Goal: Task Accomplishment & Management: Use online tool/utility

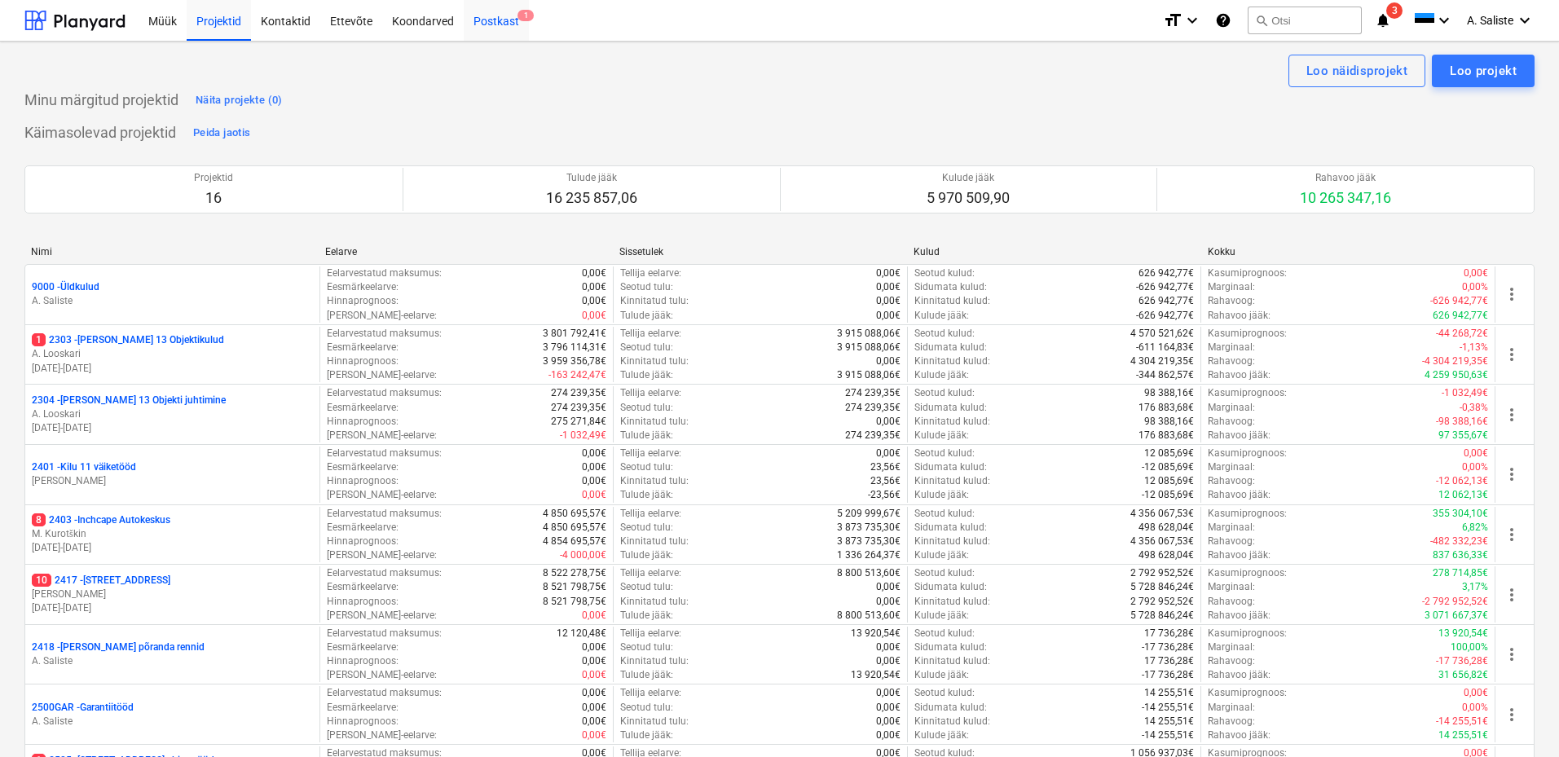
click at [515, 20] on div "Postkast 1" at bounding box center [496, 20] width 65 height 42
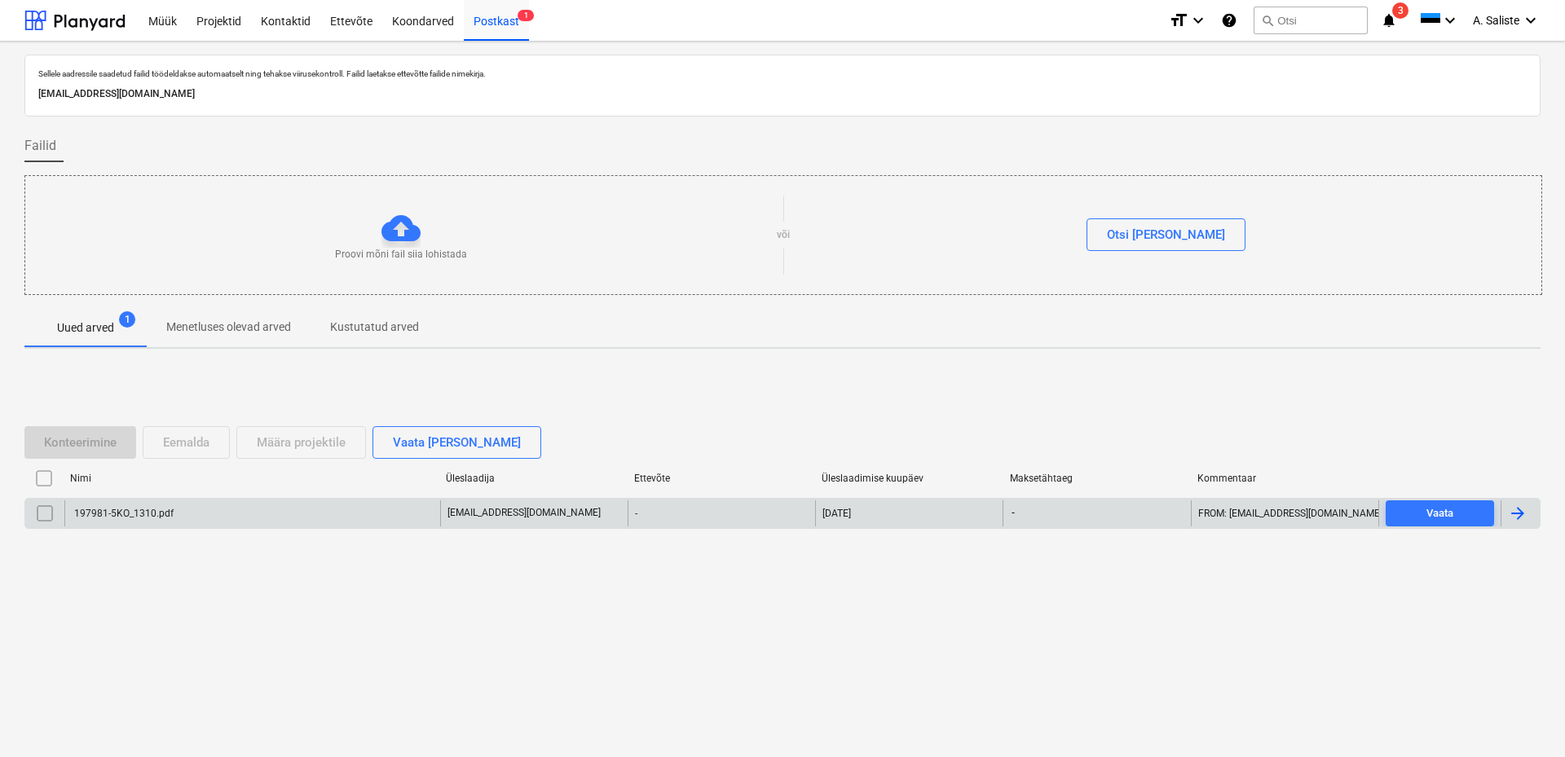
click at [189, 510] on div "197981-5KO_1310.pdf" at bounding box center [252, 513] width 376 height 26
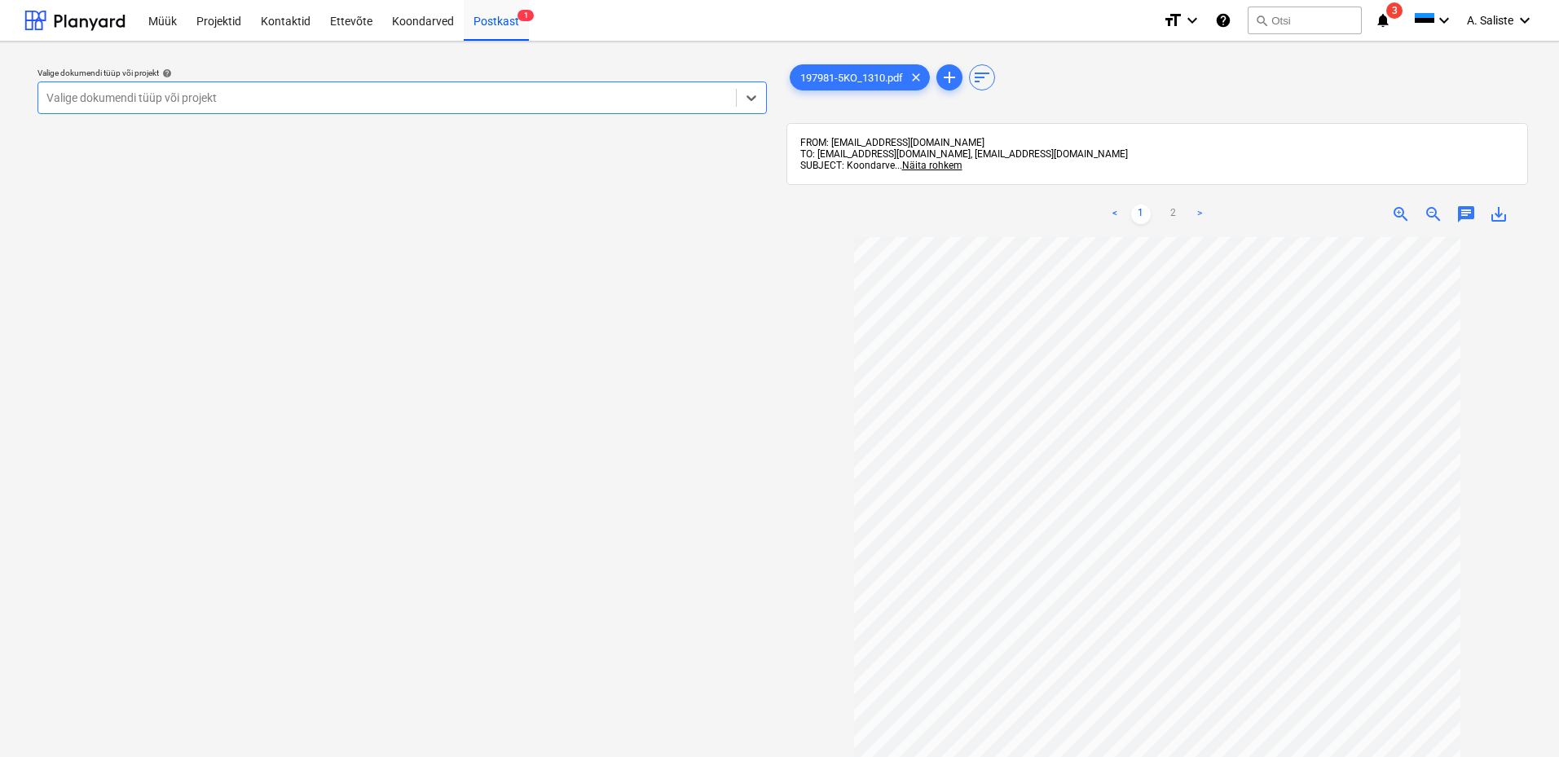
click at [651, 94] on div at bounding box center [386, 98] width 681 height 16
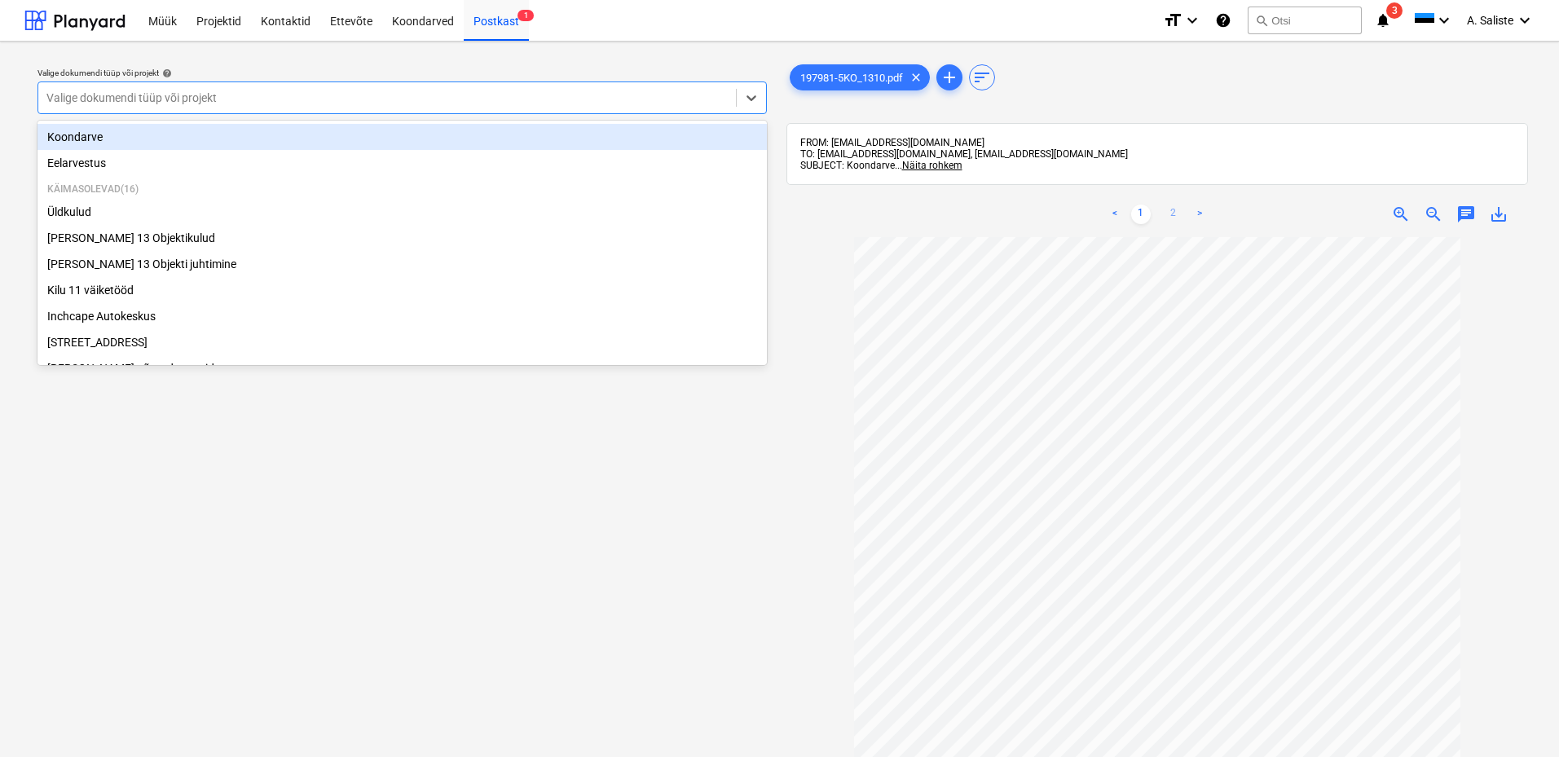
click at [1182, 213] on link "2" at bounding box center [1174, 215] width 20 height 20
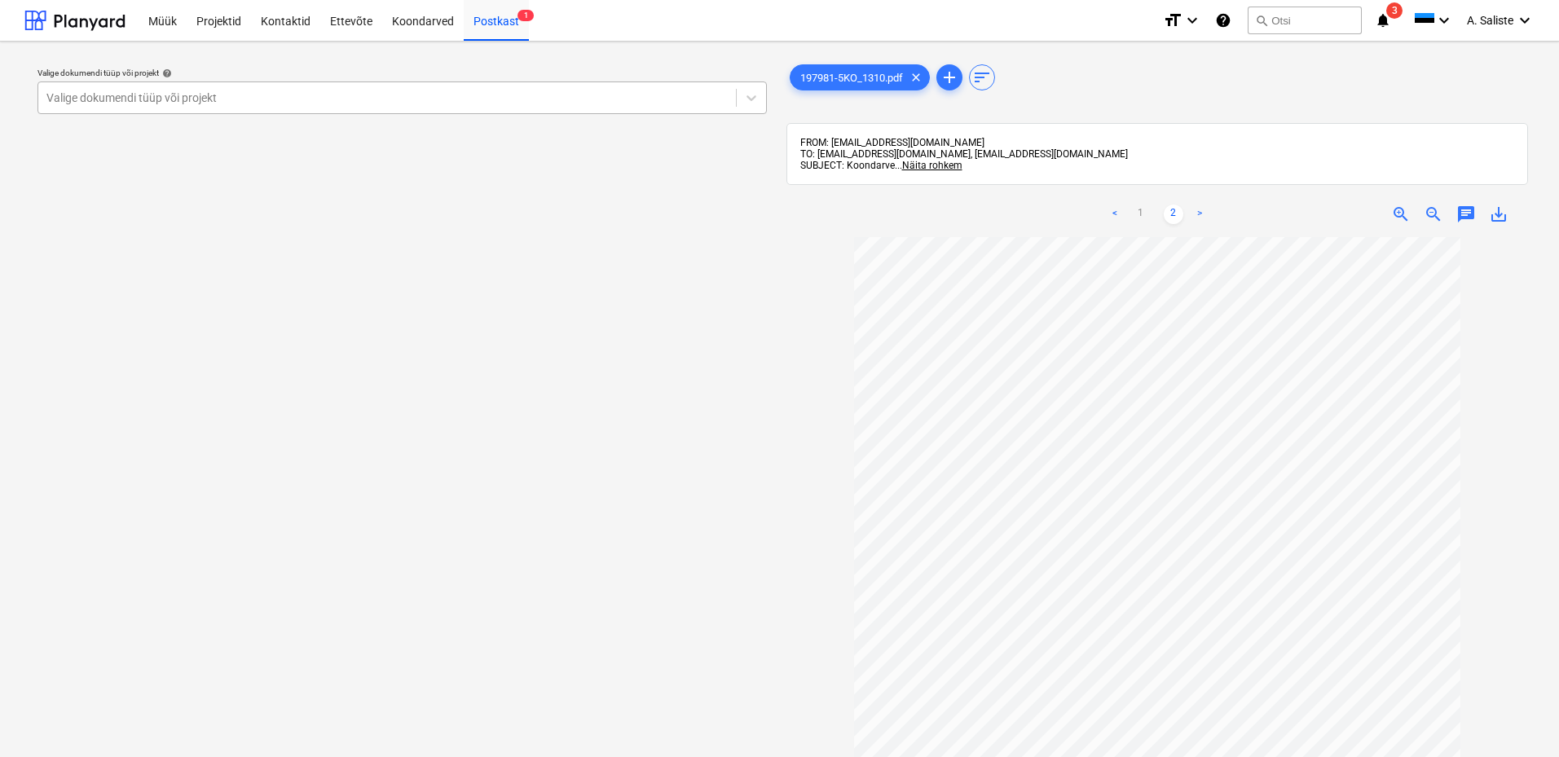
click at [626, 99] on div at bounding box center [386, 98] width 681 height 16
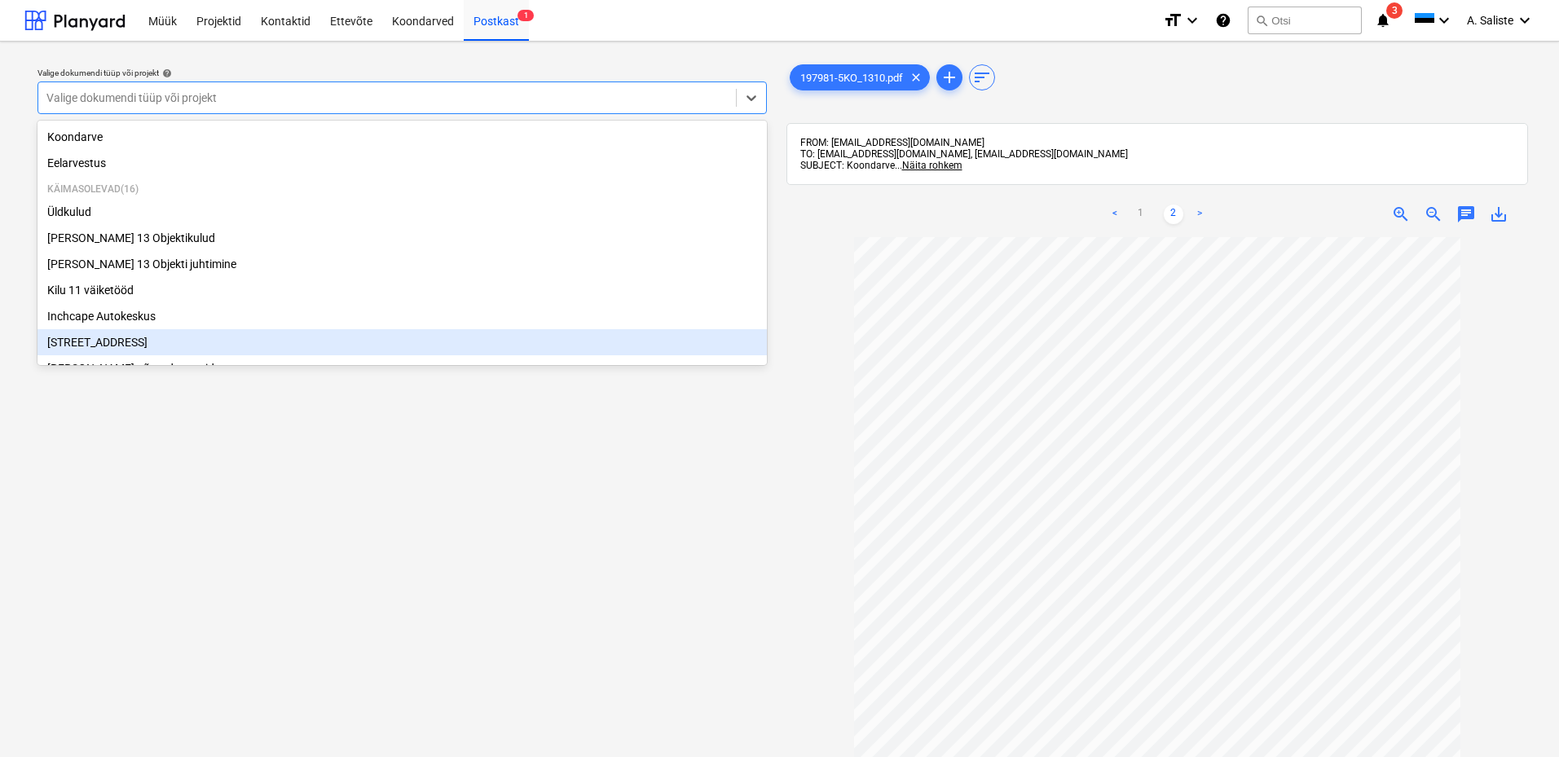
click at [161, 346] on div "[STREET_ADDRESS]" at bounding box center [401, 342] width 729 height 26
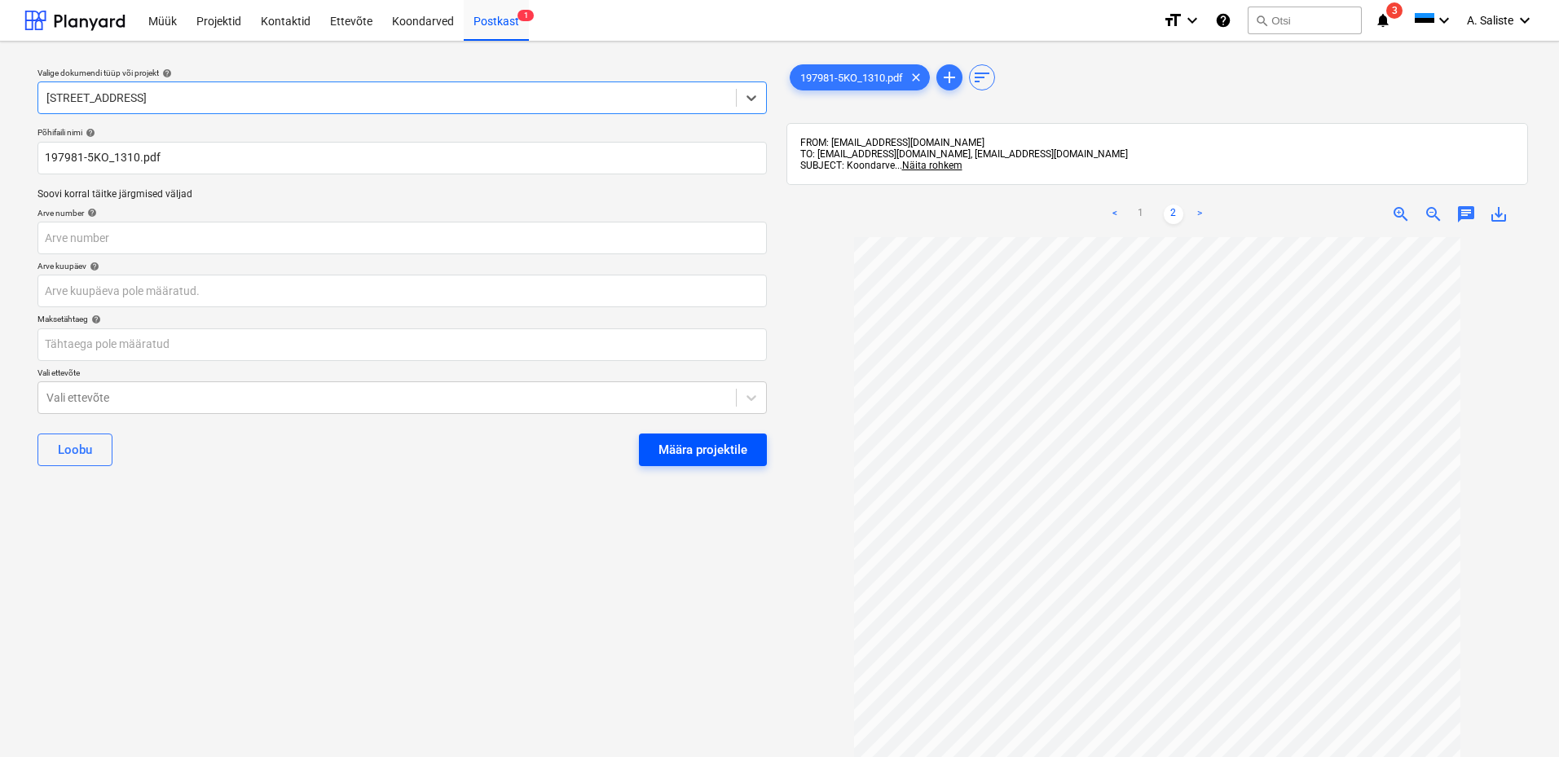
click at [703, 446] on div "Määra projektile" at bounding box center [703, 449] width 89 height 21
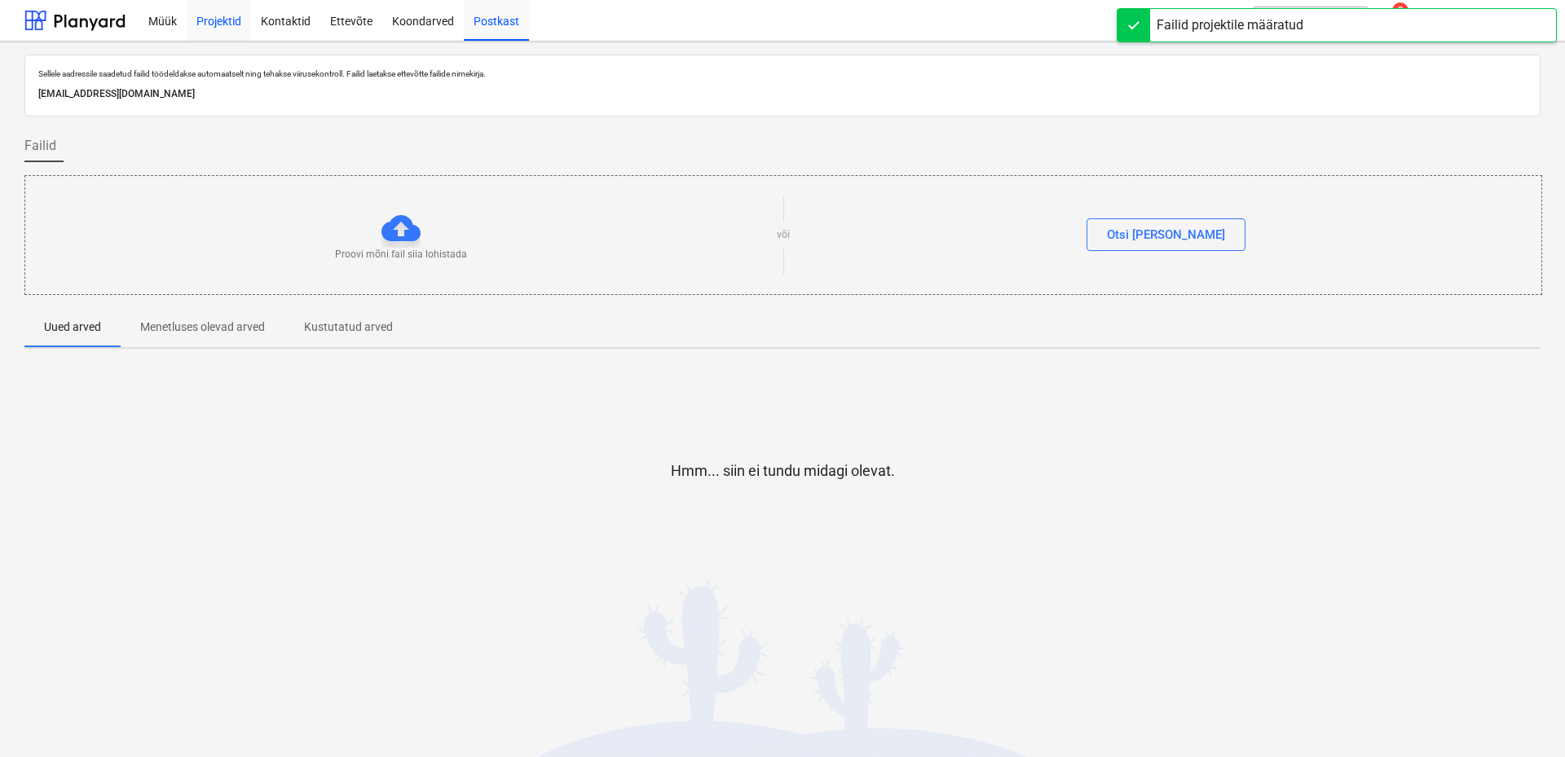
click at [222, 18] on div "Projektid" at bounding box center [219, 20] width 64 height 42
